Goal: Find specific page/section: Find specific page/section

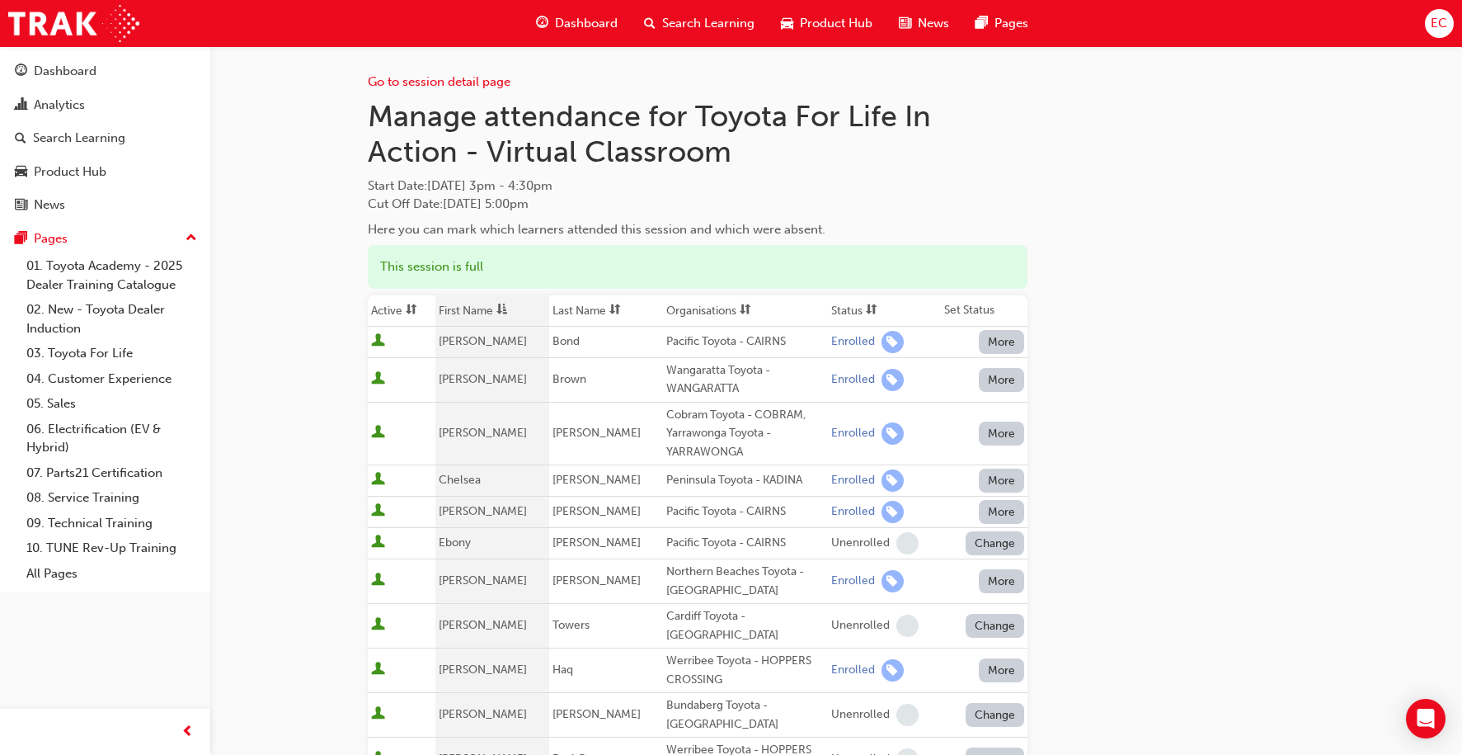
click at [693, 380] on div "Wangaratta Toyota - WANGARATTA" at bounding box center [745, 379] width 158 height 37
copy div "Wangaratta Toyota - WANGARATTA"
drag, startPoint x: 549, startPoint y: 477, endPoint x: 793, endPoint y: 478, distance: 244.1
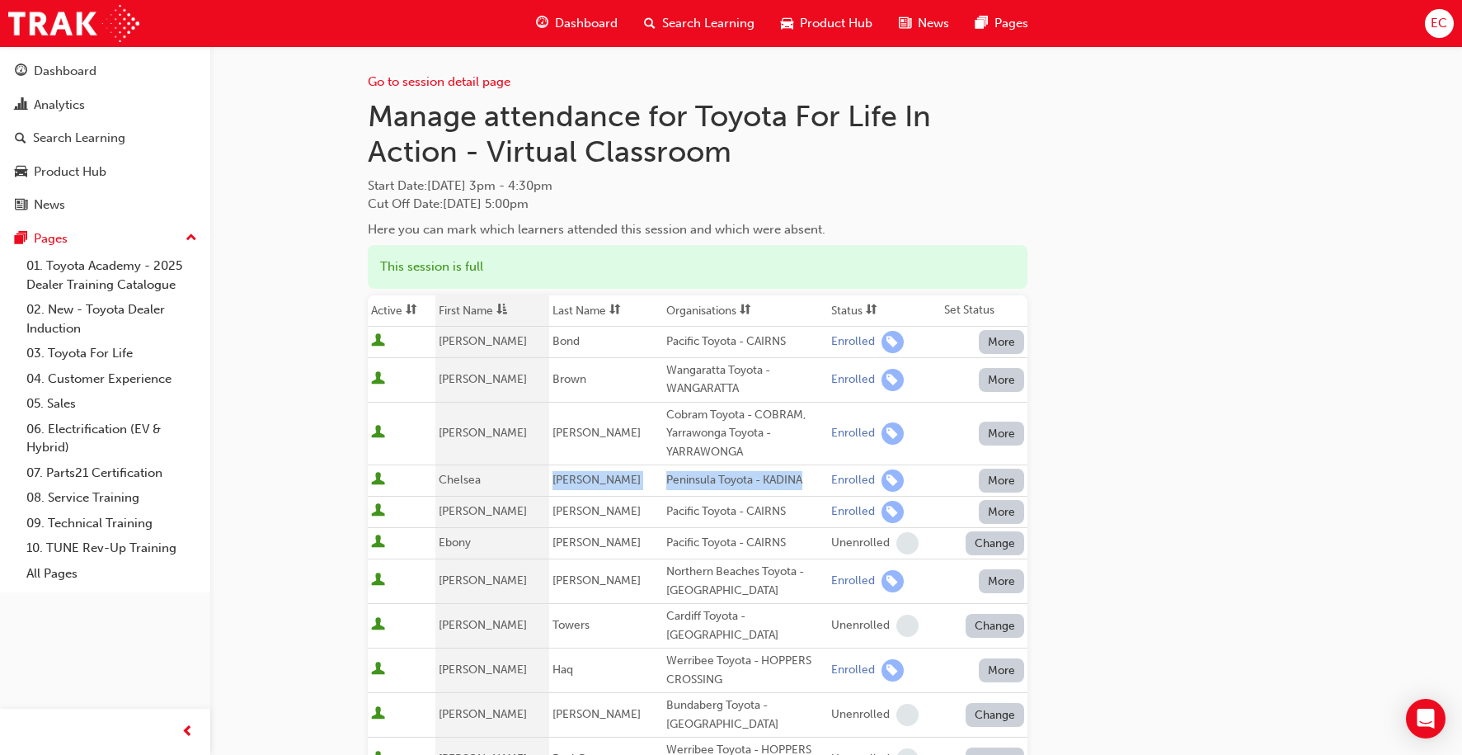
click at [793, 478] on tr "[PERSON_NAME] Peninsula Toyota - KADINA Enrolled More" at bounding box center [698, 480] width 660 height 31
copy tr "[PERSON_NAME] Peninsula Toyota - KADINA"
click at [571, 510] on span "[PERSON_NAME]" at bounding box center [596, 511] width 88 height 14
click at [672, 508] on div "Pacific Toyota - CAIRNS" at bounding box center [745, 511] width 158 height 19
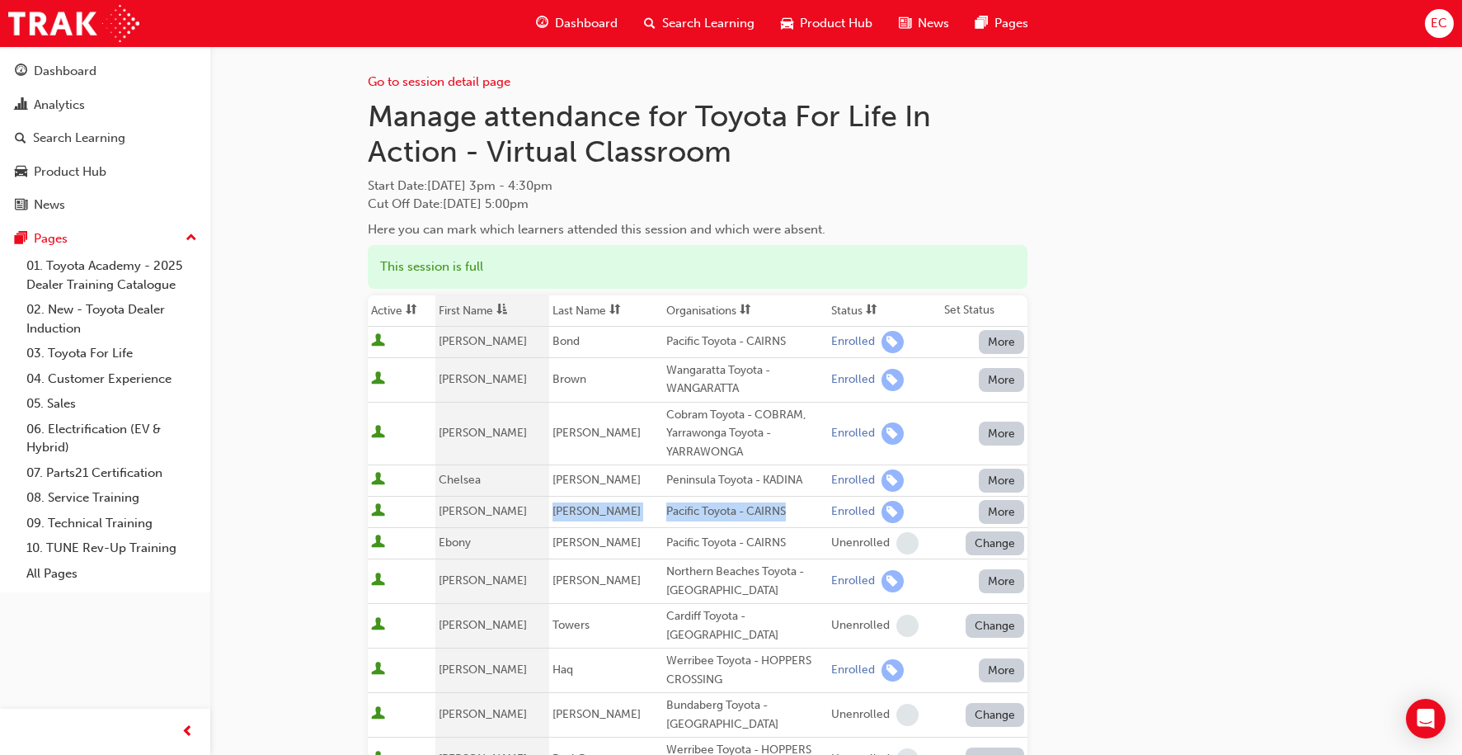
drag, startPoint x: 790, startPoint y: 507, endPoint x: 547, endPoint y: 507, distance: 243.3
click at [547, 507] on tr "[PERSON_NAME] Pacific Toyota - CAIRNS Enrolled More" at bounding box center [698, 511] width 660 height 31
copy tr "[PERSON_NAME] Pacific Toyota - CAIRNS"
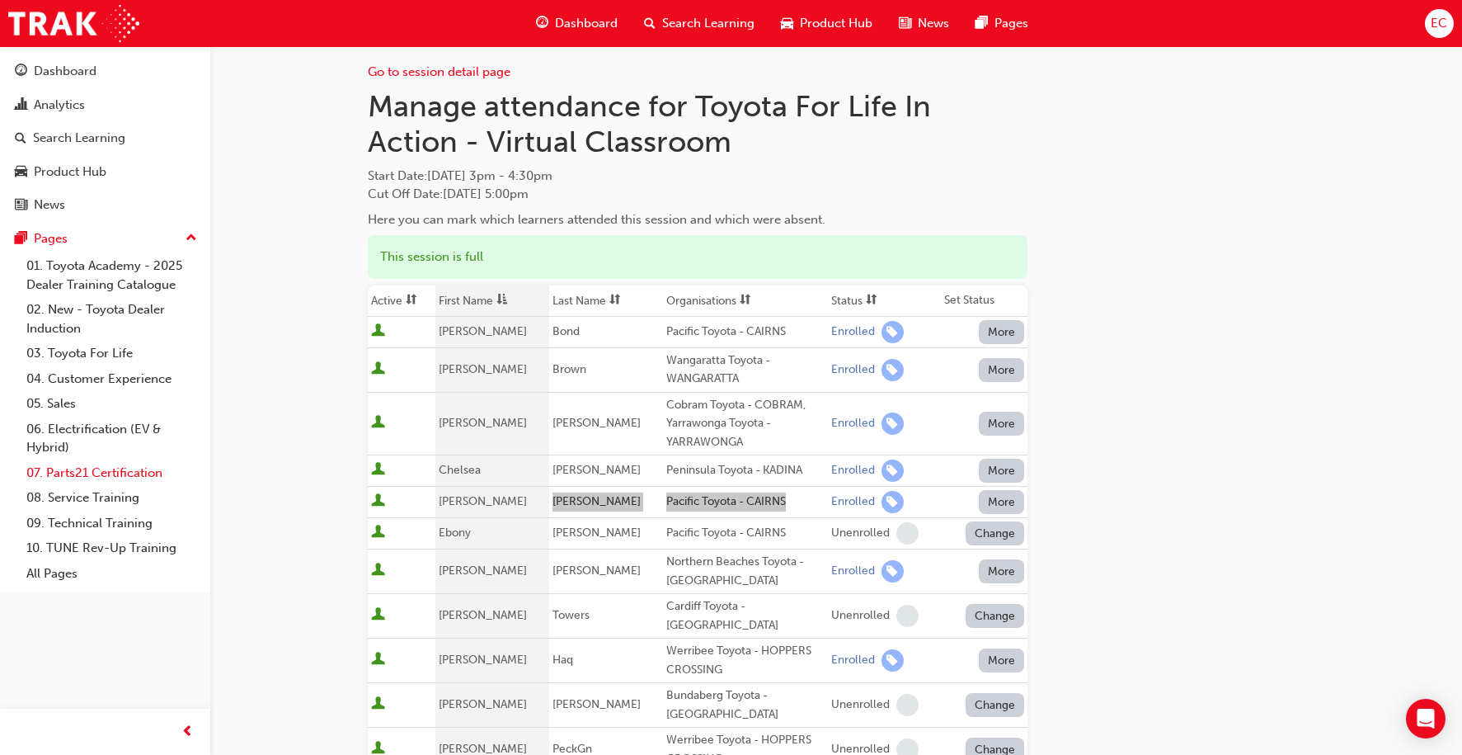
scroll to position [15, 0]
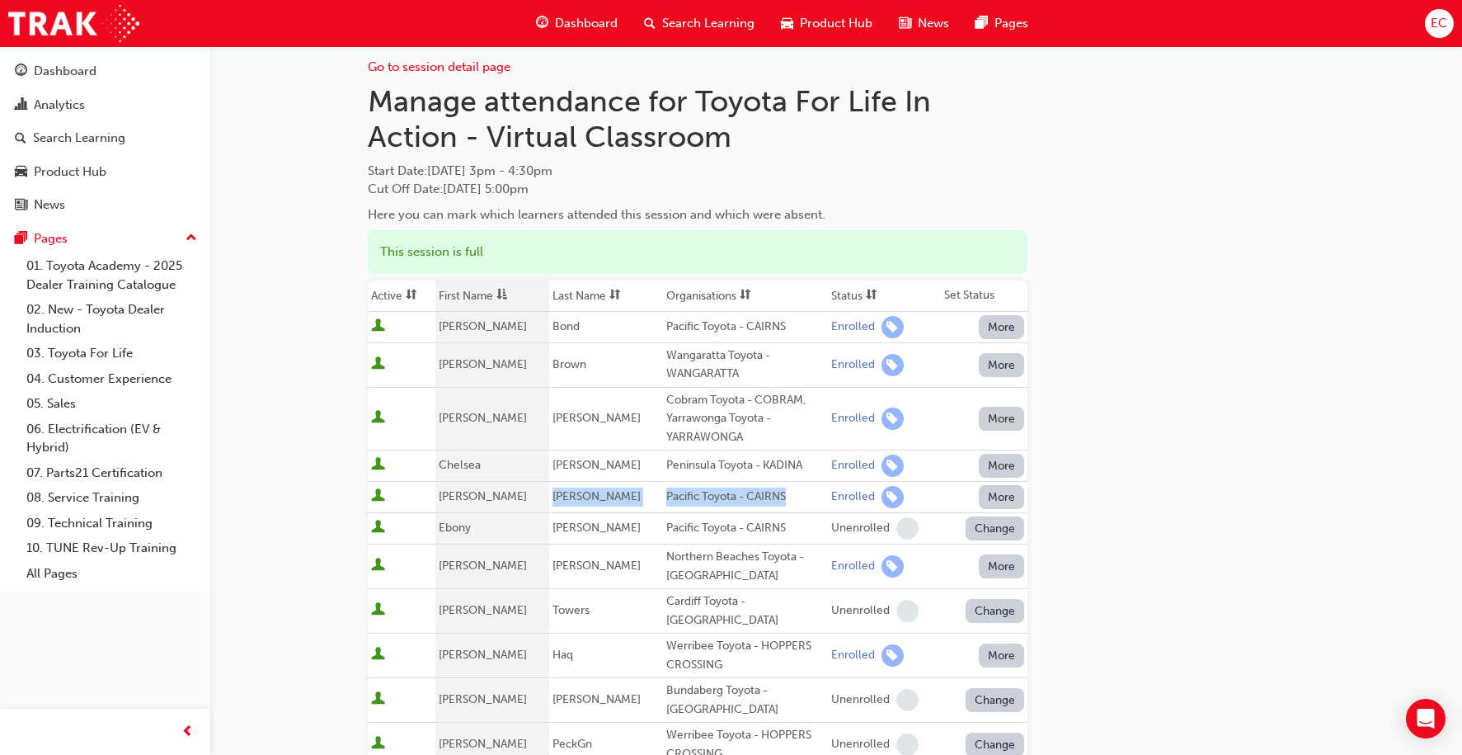
click at [689, 637] on div "Werribee Toyota - HOPPERS CROSSING" at bounding box center [745, 655] width 158 height 37
copy div "Werribee Toyota - HOPPERS CROSSING"
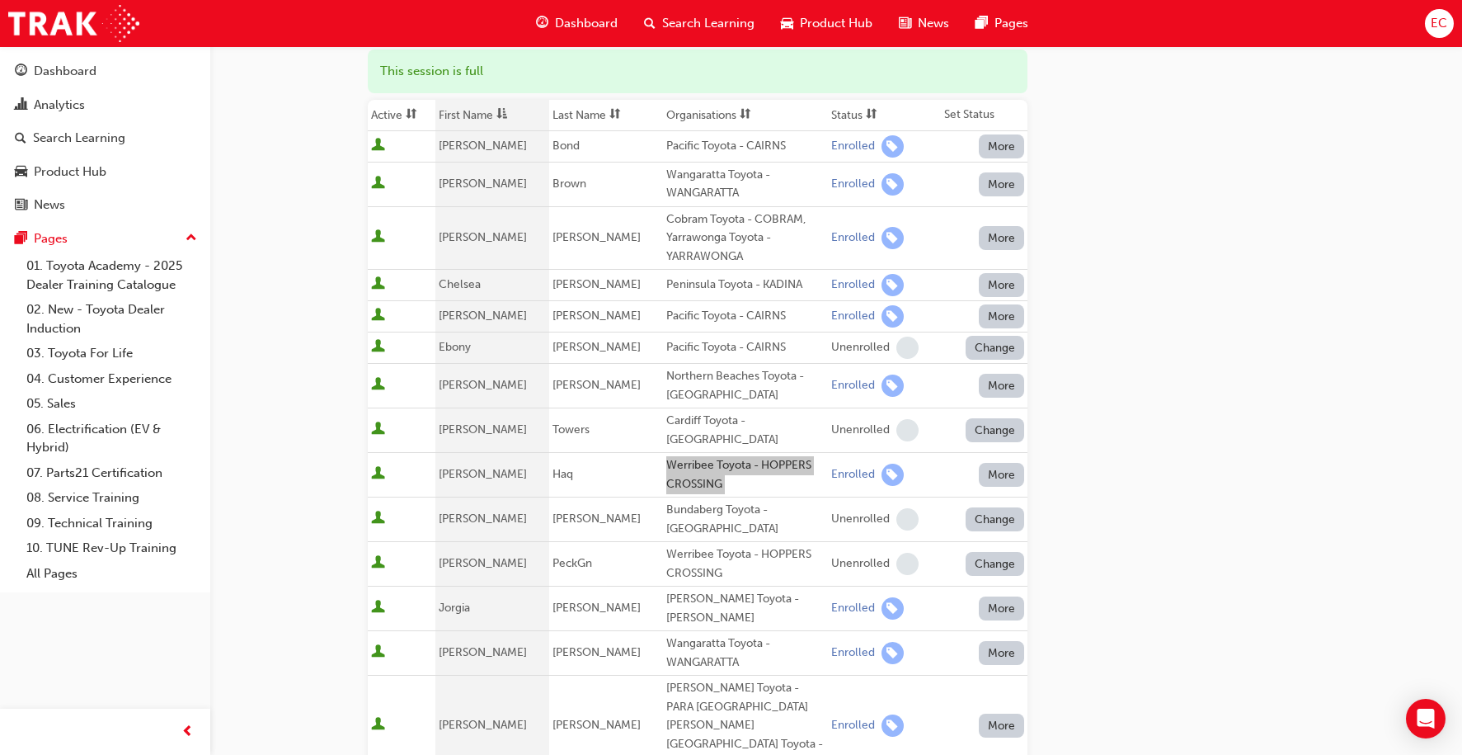
scroll to position [201, 0]
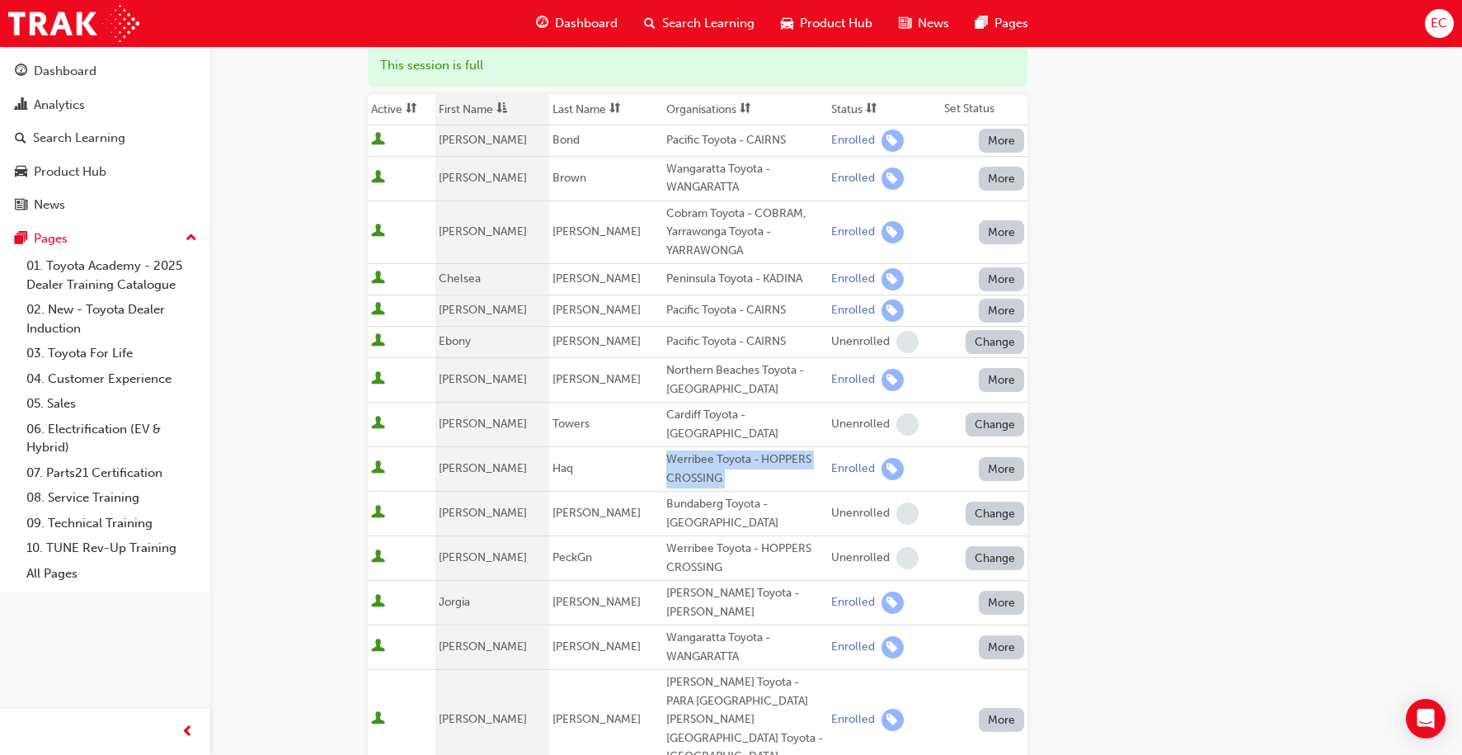
click at [559, 595] on span "[PERSON_NAME]" at bounding box center [596, 602] width 88 height 14
copy span "[PERSON_NAME]"
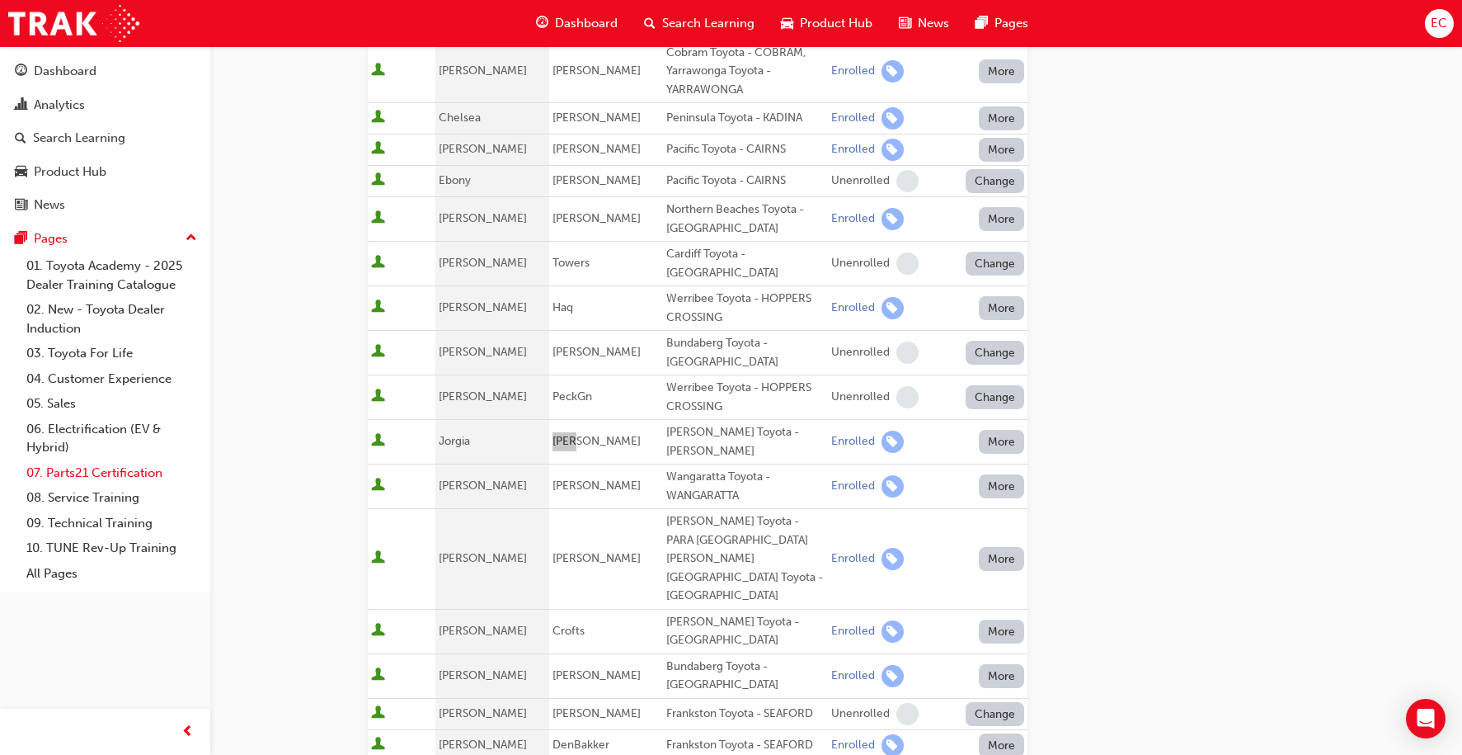
scroll to position [363, 0]
click at [681, 470] on div "Wangaratta Toyota - WANGARATTA" at bounding box center [745, 485] width 158 height 37
copy div "Wangaratta Toyota - WANGARATTA"
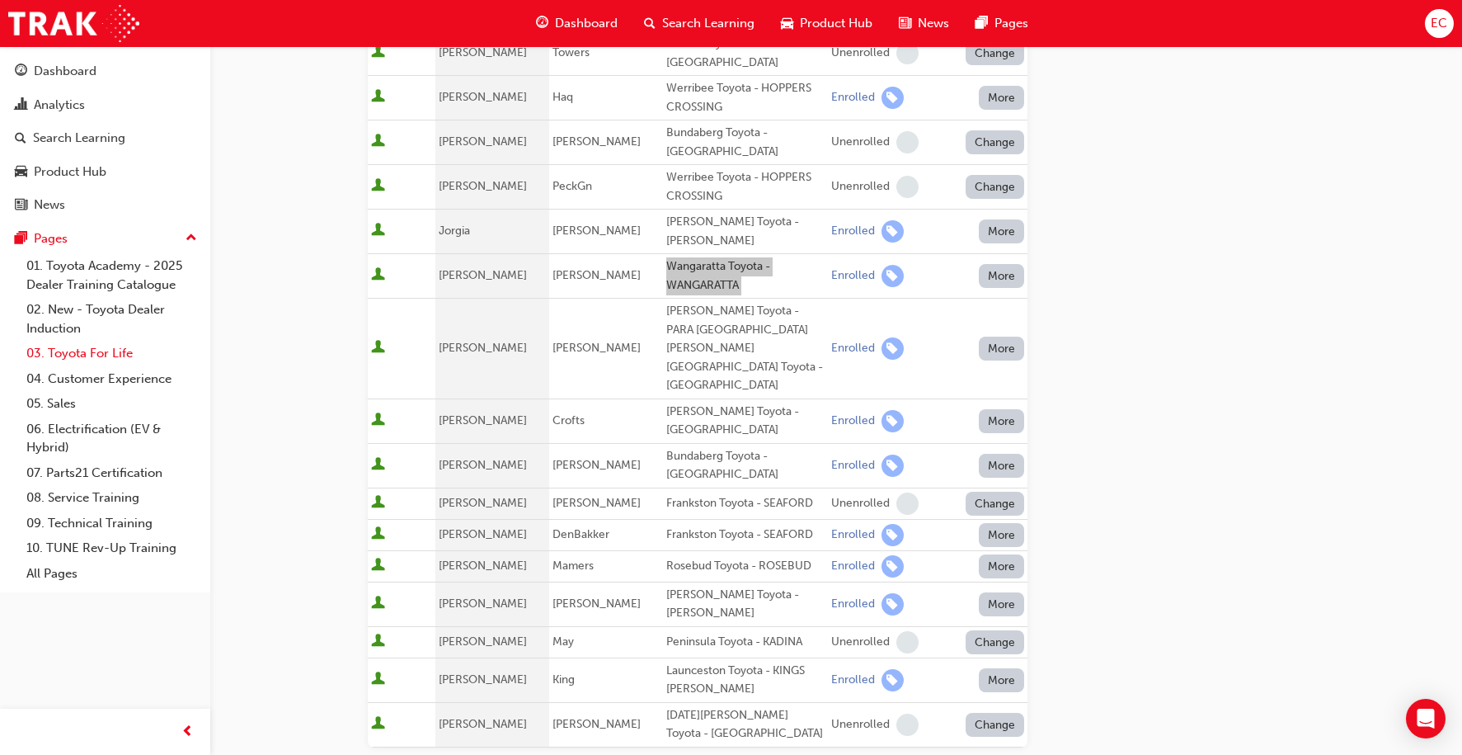
scroll to position [567, 0]
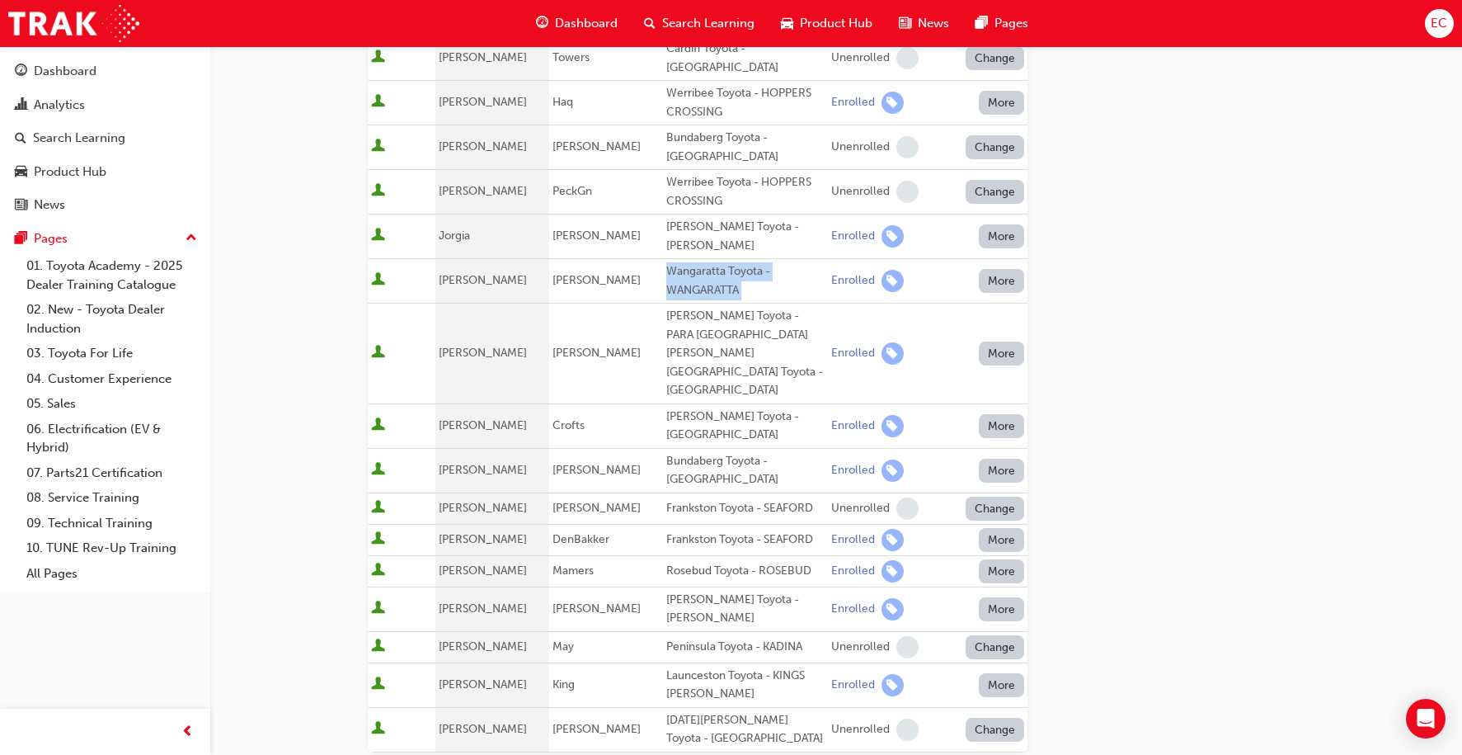
click at [555, 601] on span "[PERSON_NAME]" at bounding box center [596, 608] width 88 height 14
click at [552, 601] on span "[PERSON_NAME]" at bounding box center [596, 608] width 88 height 14
drag, startPoint x: 548, startPoint y: 538, endPoint x: 784, endPoint y: 542, distance: 235.9
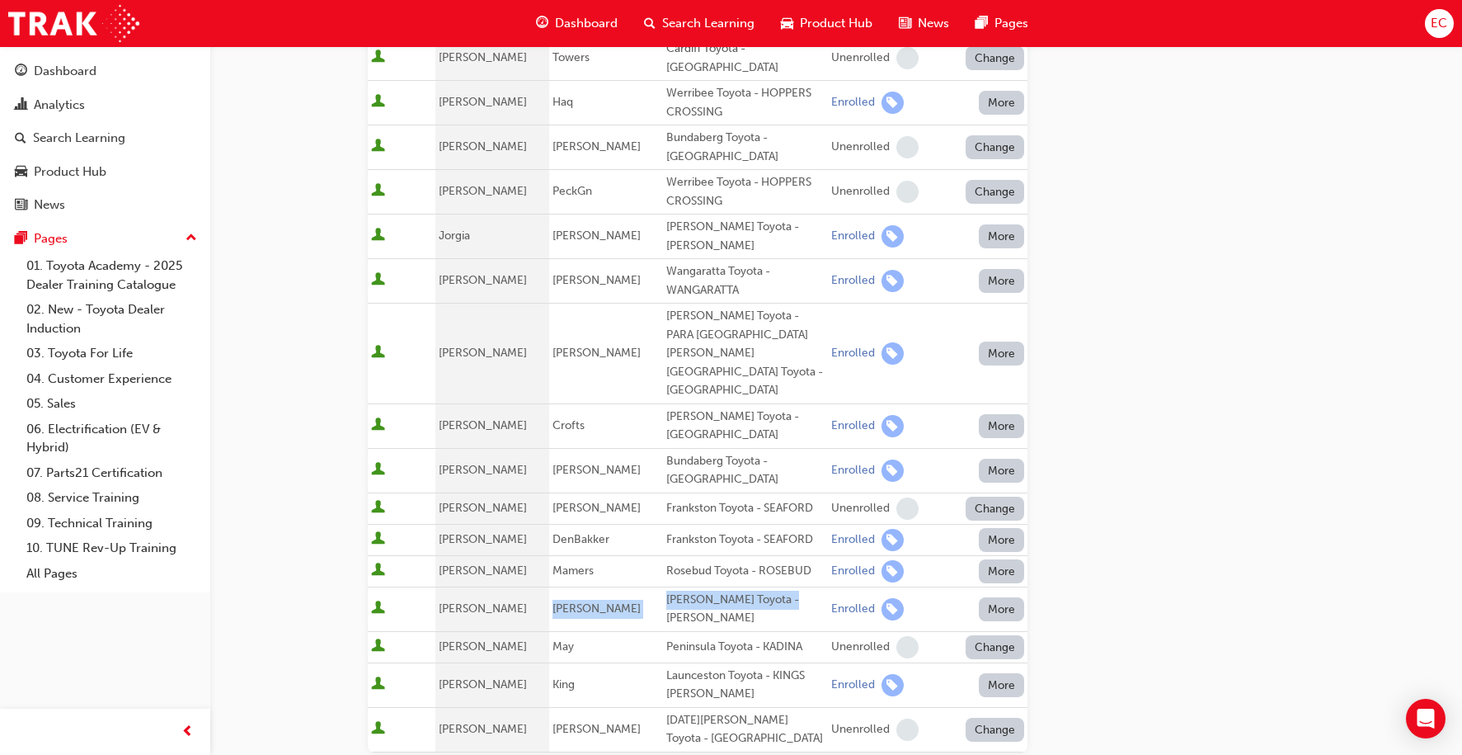
click at [784, 586] on tr "[PERSON_NAME] Toyota - [PERSON_NAME] Enrolled More" at bounding box center [698, 608] width 660 height 45
copy tr "[PERSON_NAME] Toyota - [PERSON_NAME]"
click at [695, 530] on div "Frankston Toyota - SEAFORD" at bounding box center [745, 539] width 158 height 19
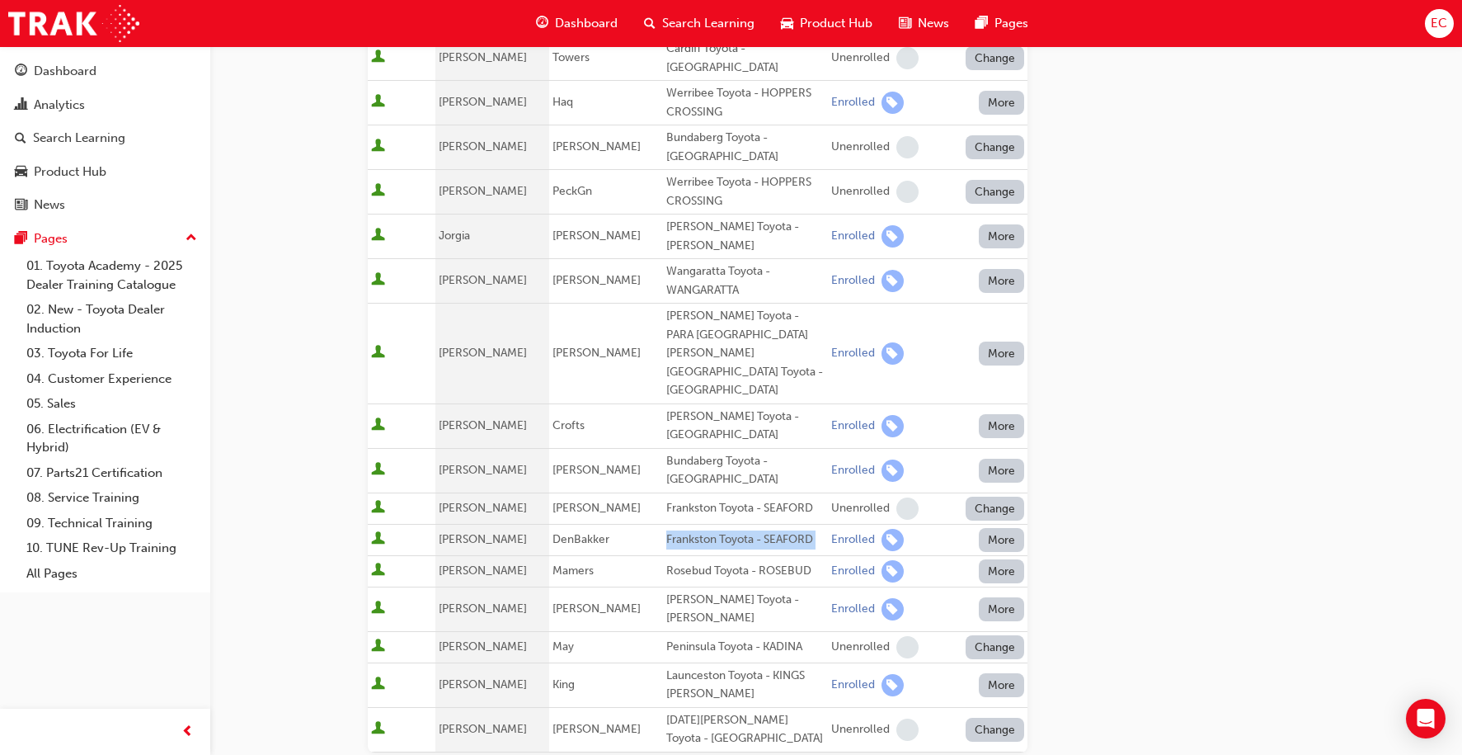
copy div "Frankston Toyota - SEAFORD"
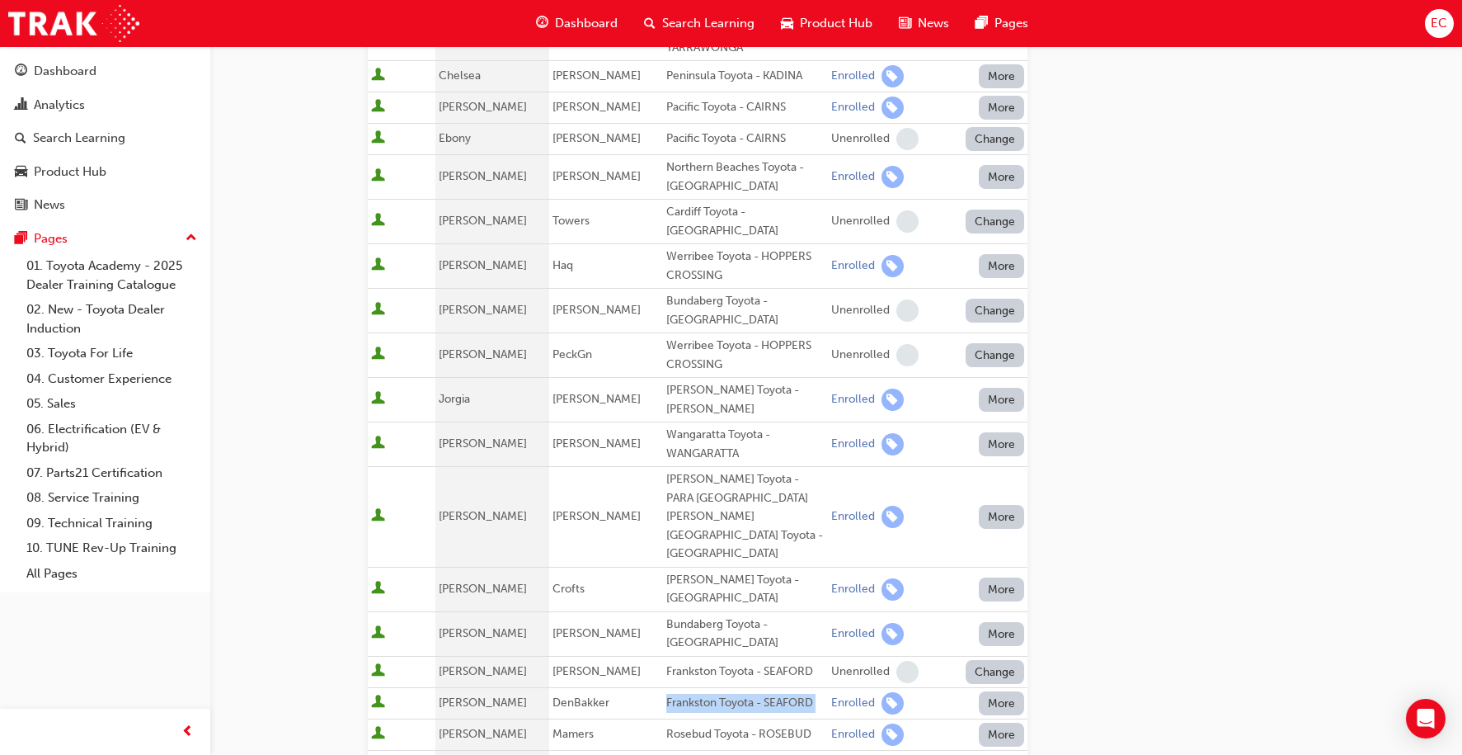
scroll to position [406, 0]
click at [611, 472] on td "[PERSON_NAME]" at bounding box center [606, 515] width 114 height 101
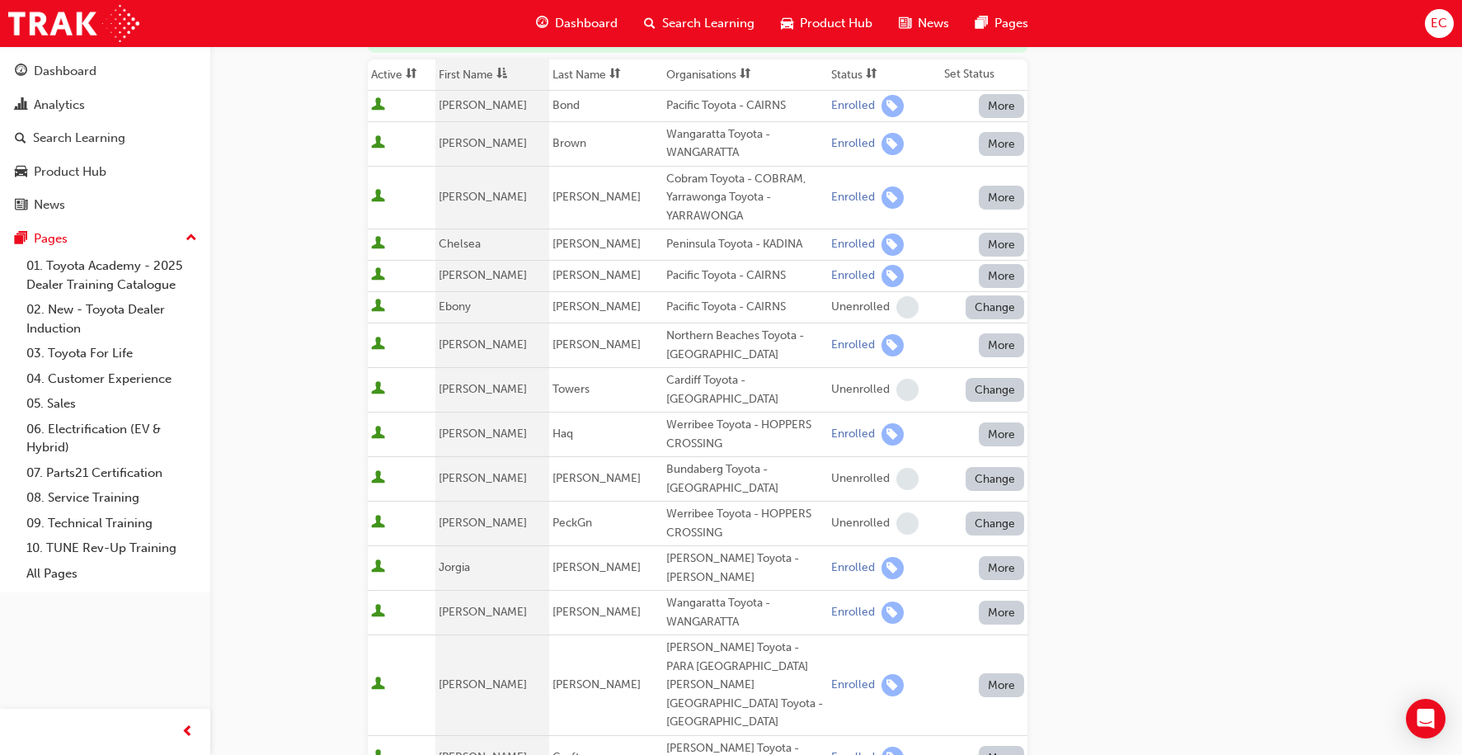
scroll to position [191, 0]
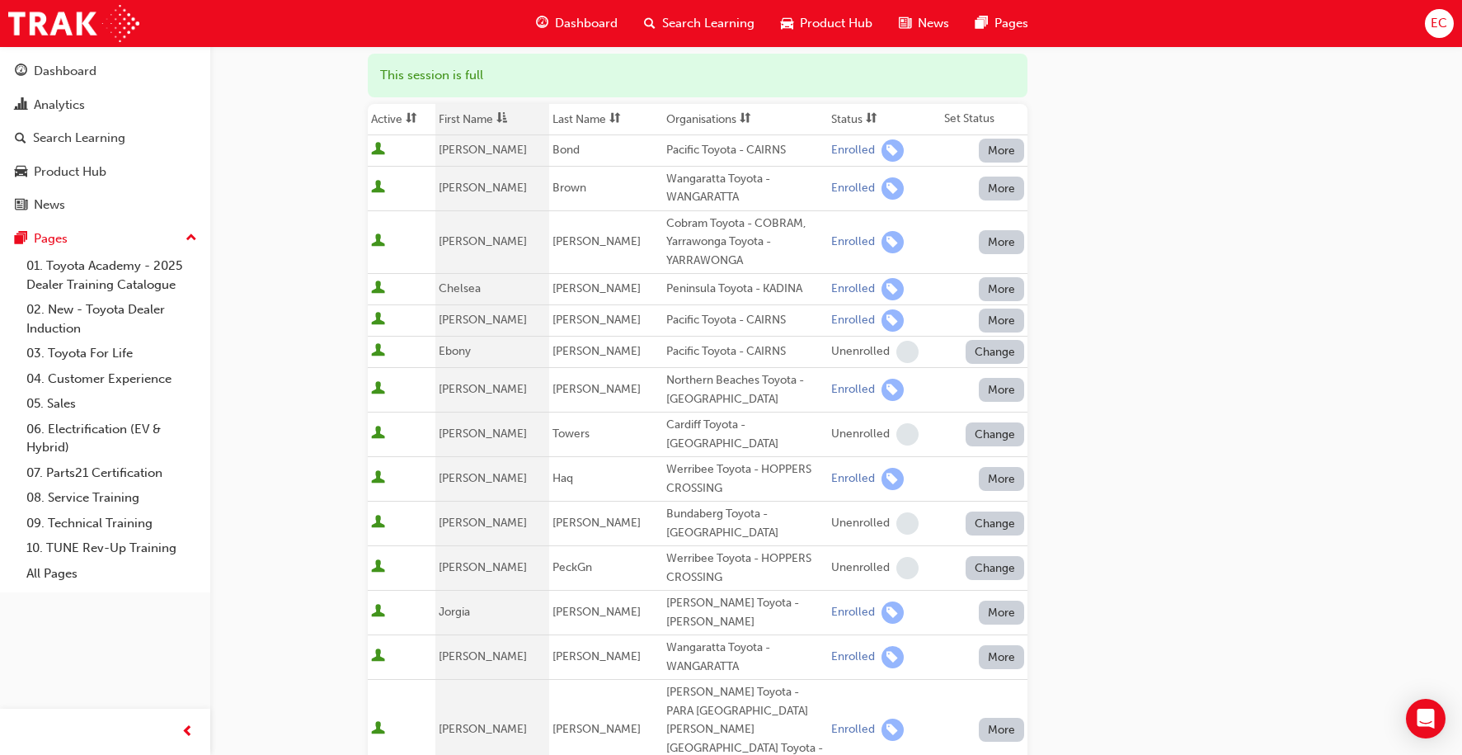
click at [477, 122] on th "First Name" at bounding box center [492, 119] width 114 height 31
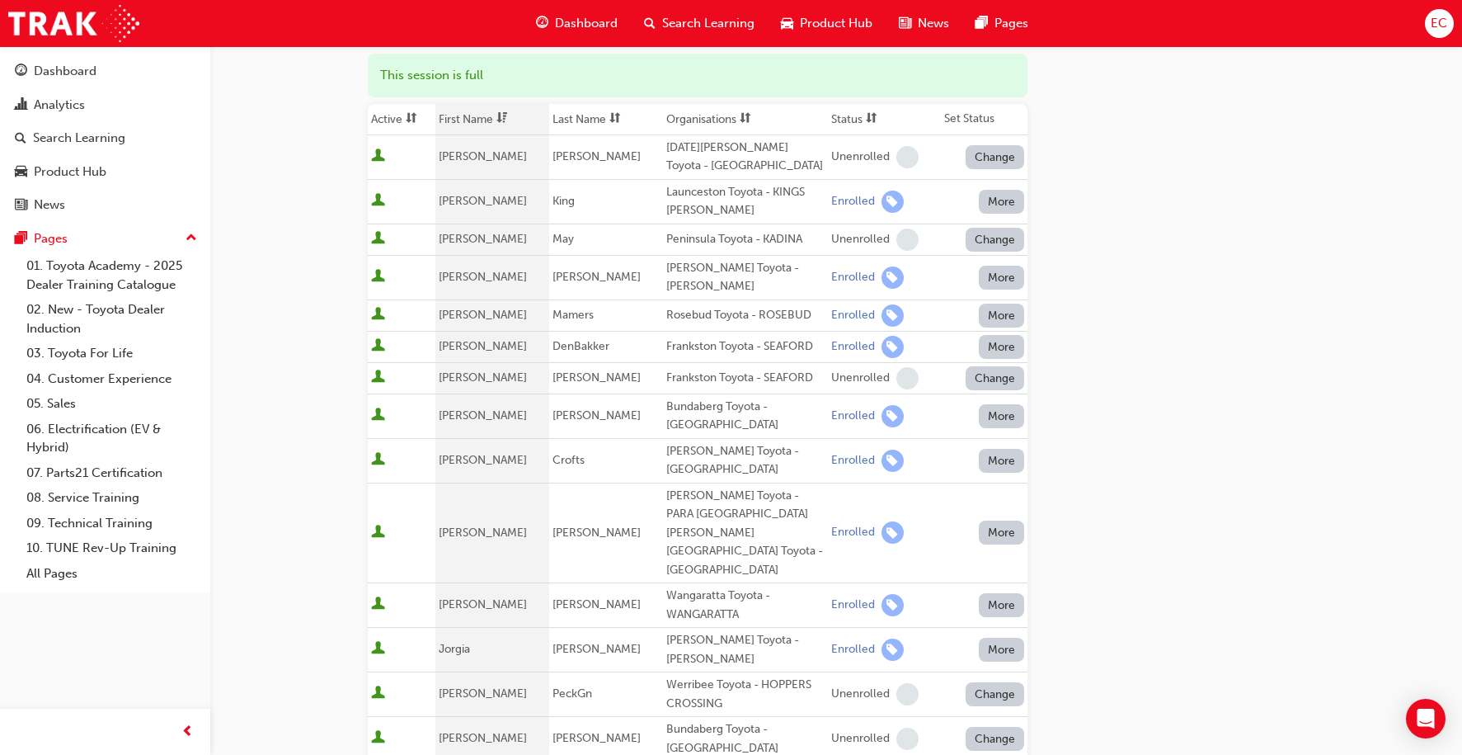
click at [477, 122] on th "First Name" at bounding box center [492, 119] width 114 height 31
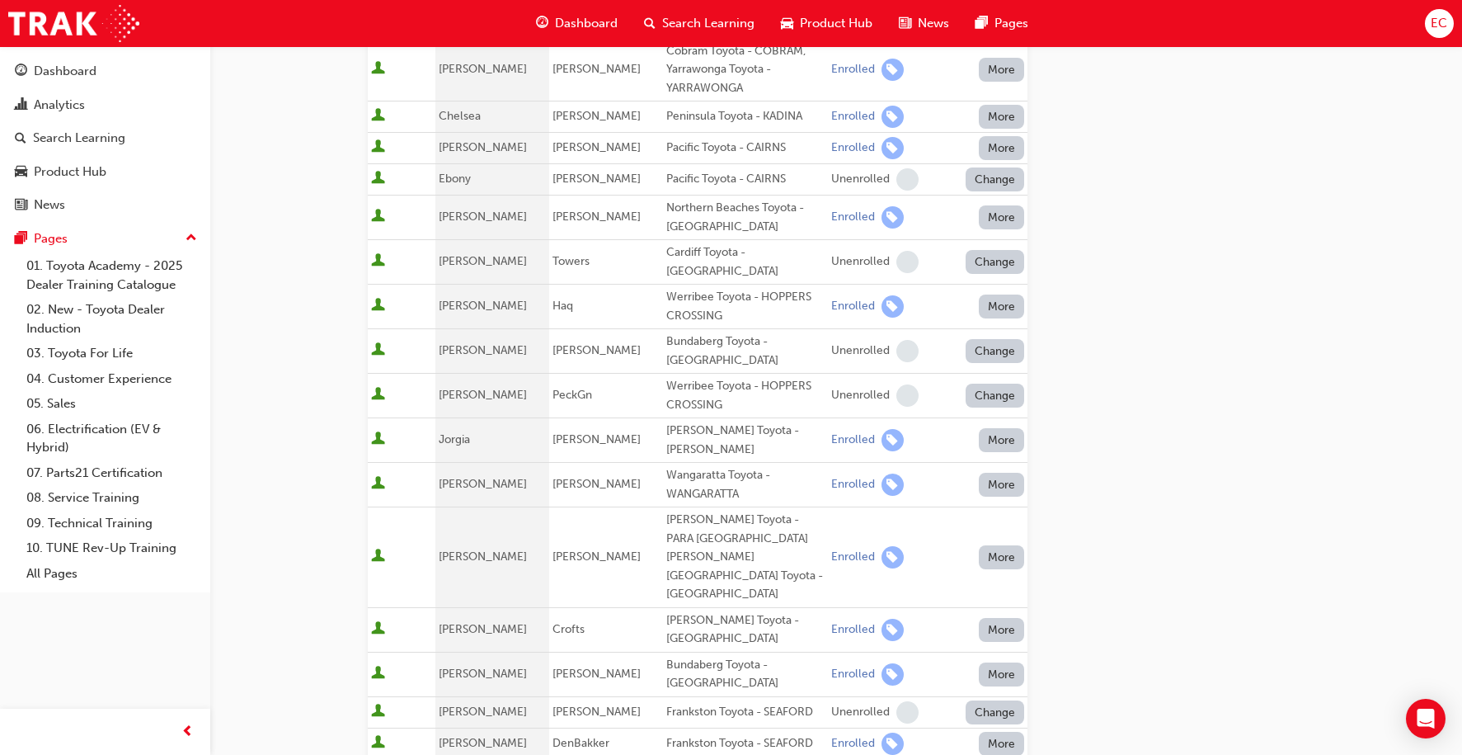
scroll to position [367, 0]
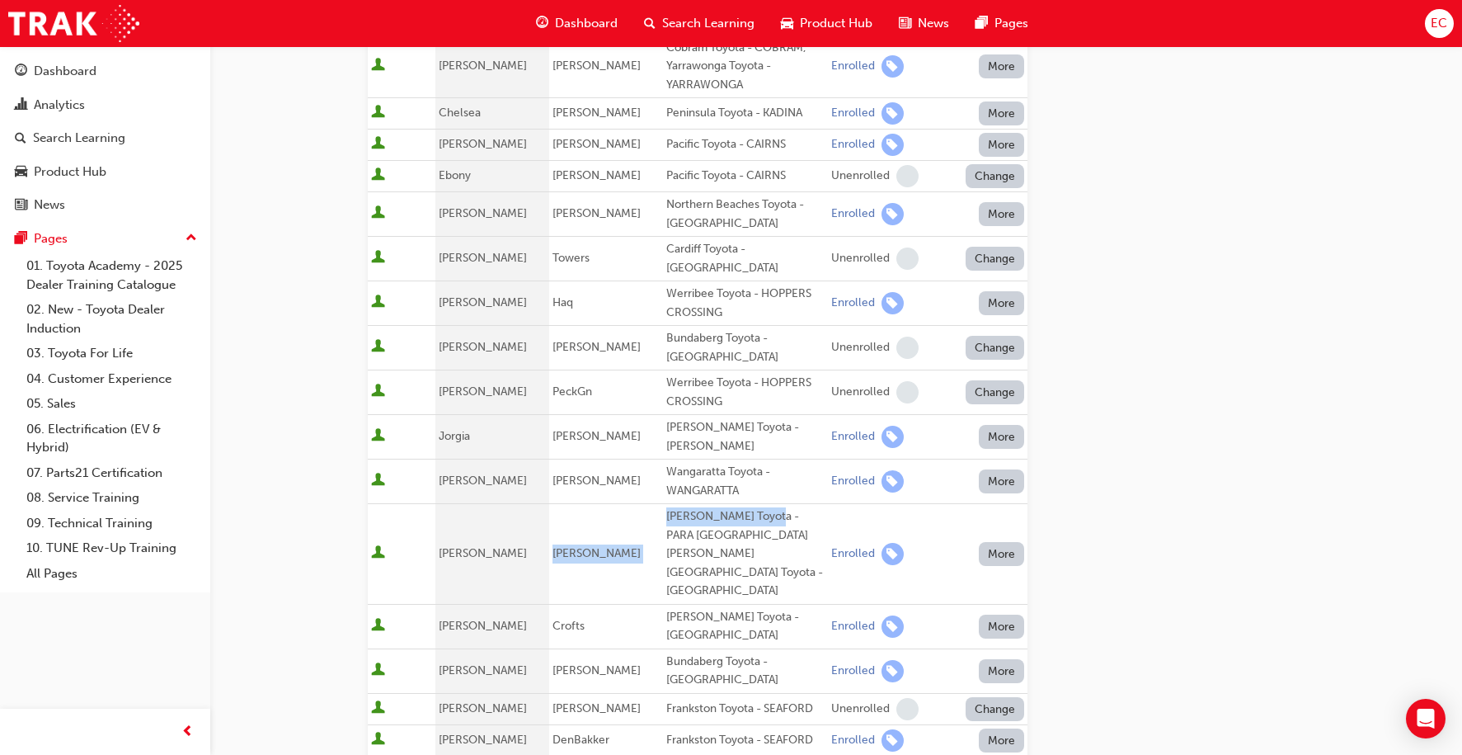
drag, startPoint x: 745, startPoint y: 491, endPoint x: 643, endPoint y: 492, distance: 102.3
click at [643, 504] on tr "[PERSON_NAME] [PERSON_NAME] Toyota - PARA [GEOGRAPHIC_DATA][PERSON_NAME][GEOGRA…" at bounding box center [698, 554] width 660 height 101
click at [666, 507] on div "[PERSON_NAME] Toyota - PARA [GEOGRAPHIC_DATA][PERSON_NAME][GEOGRAPHIC_DATA] Toy…" at bounding box center [745, 553] width 158 height 93
drag, startPoint x: 746, startPoint y: 490, endPoint x: 651, endPoint y: 491, distance: 95.7
click at [666, 507] on div "[PERSON_NAME] Toyota - PARA [GEOGRAPHIC_DATA][PERSON_NAME][GEOGRAPHIC_DATA] Toy…" at bounding box center [745, 553] width 158 height 93
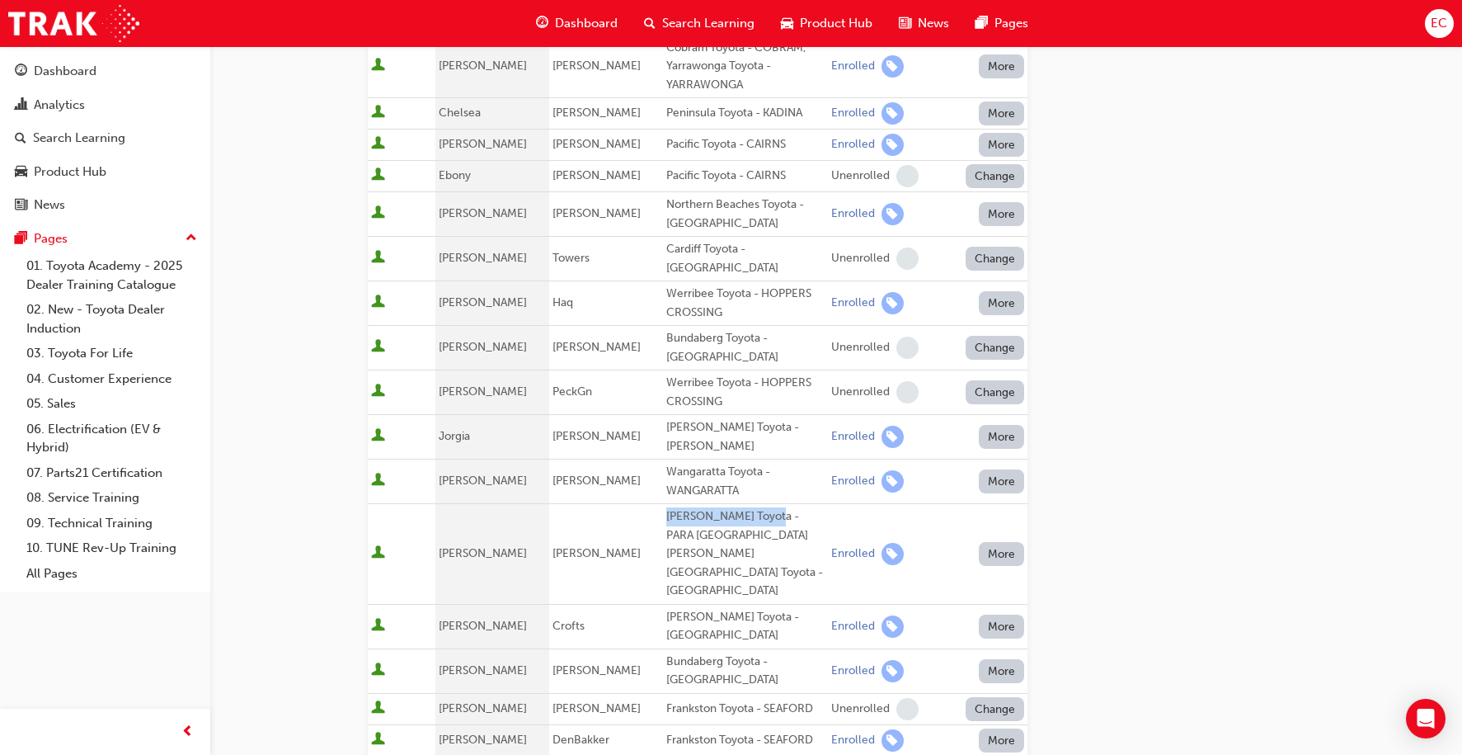
copy div "[PERSON_NAME] Toyota"
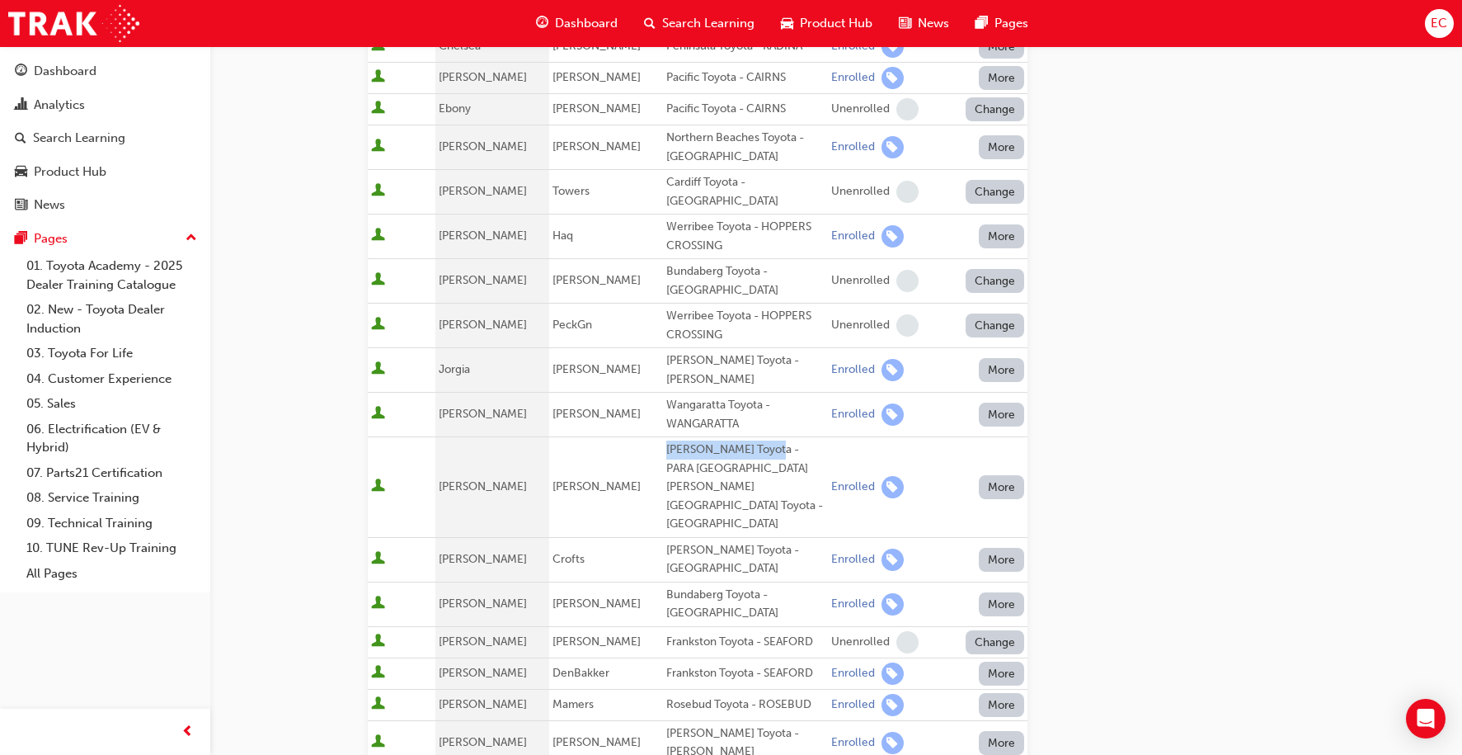
scroll to position [439, 0]
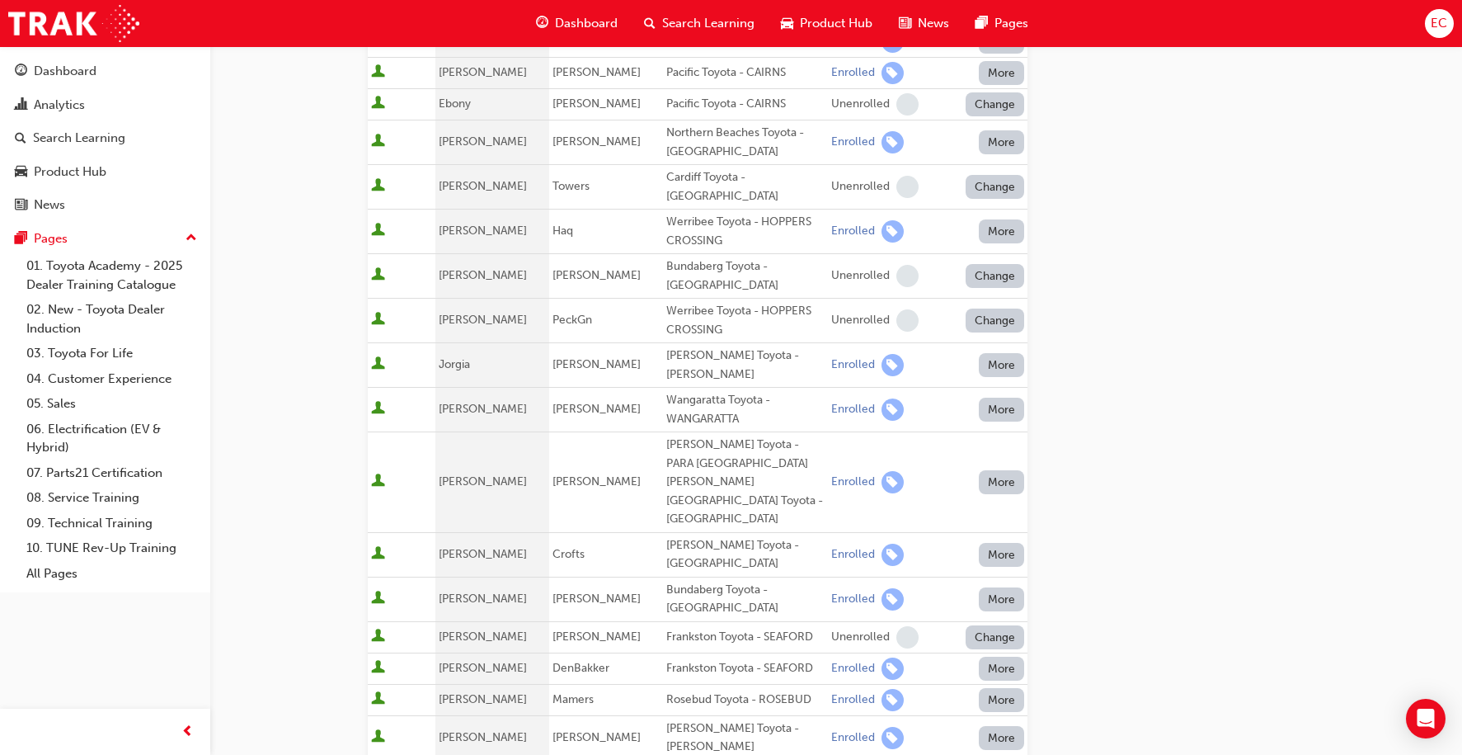
click at [681, 659] on div "Frankston Toyota - SEAFORD" at bounding box center [745, 668] width 158 height 19
copy div "Frankston Toyota - SEAFORD"
